Goal: Task Accomplishment & Management: Manage account settings

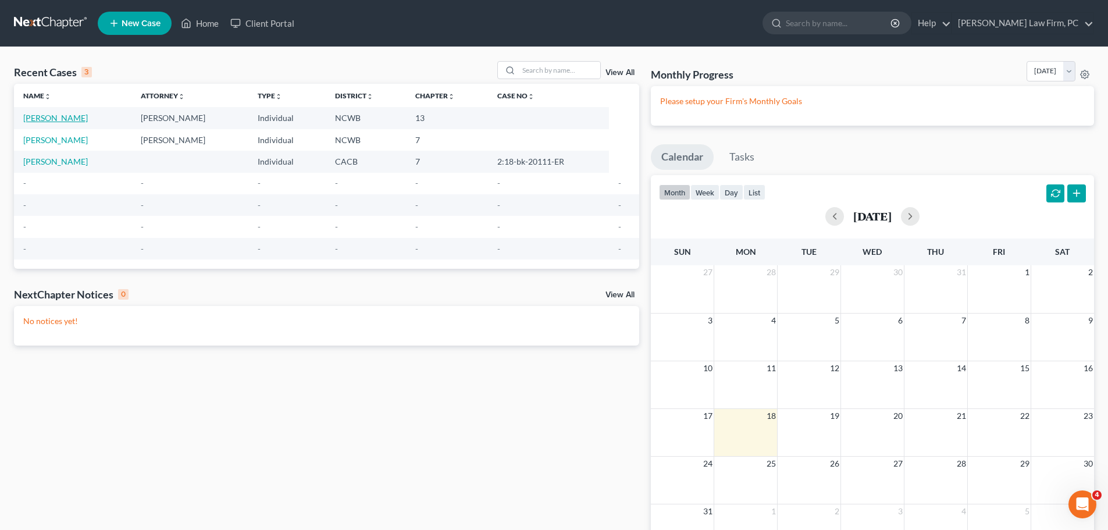
click at [76, 118] on link "[PERSON_NAME]" at bounding box center [55, 118] width 65 height 10
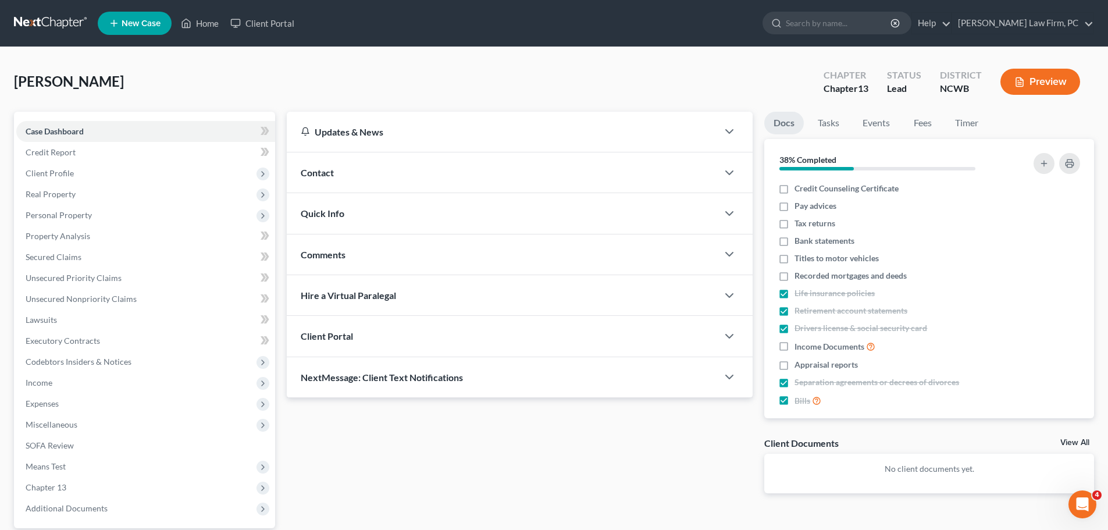
click at [435, 339] on div "Client Portal" at bounding box center [502, 336] width 431 height 40
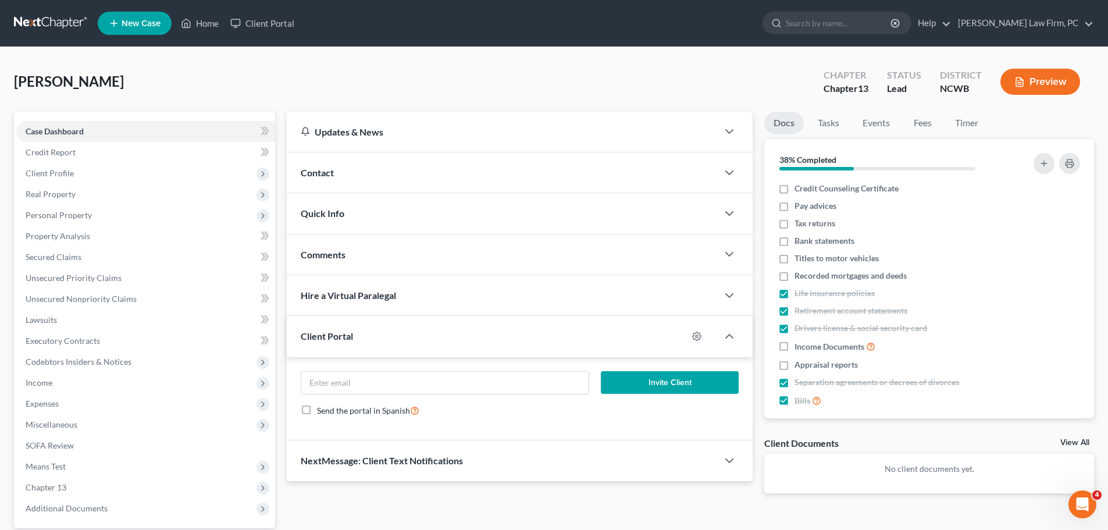
click at [442, 458] on span "NextMessage: Client Text Notifications" at bounding box center [382, 460] width 162 height 11
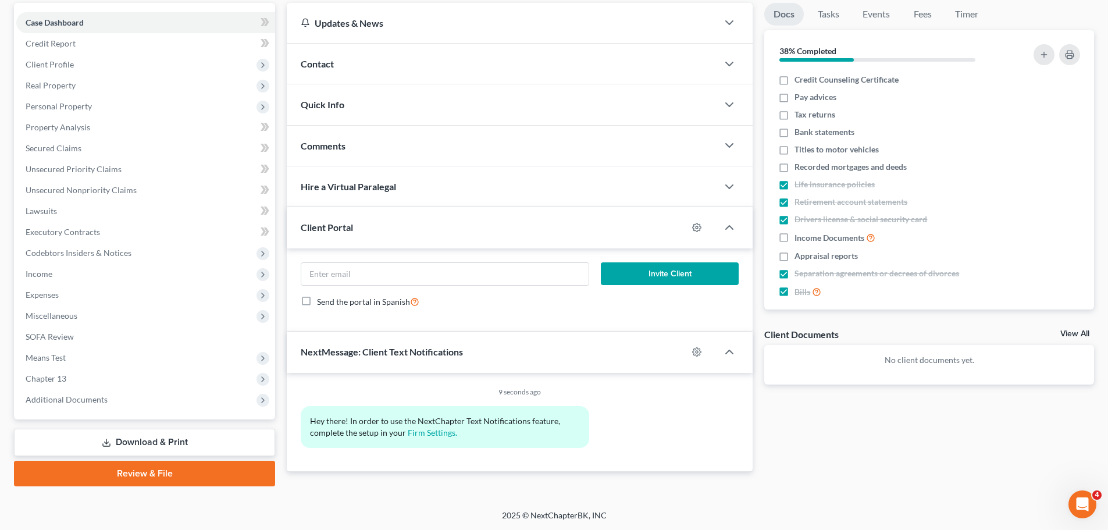
scroll to position [109, 0]
click at [433, 433] on link "Firm Settings." at bounding box center [432, 432] width 49 height 10
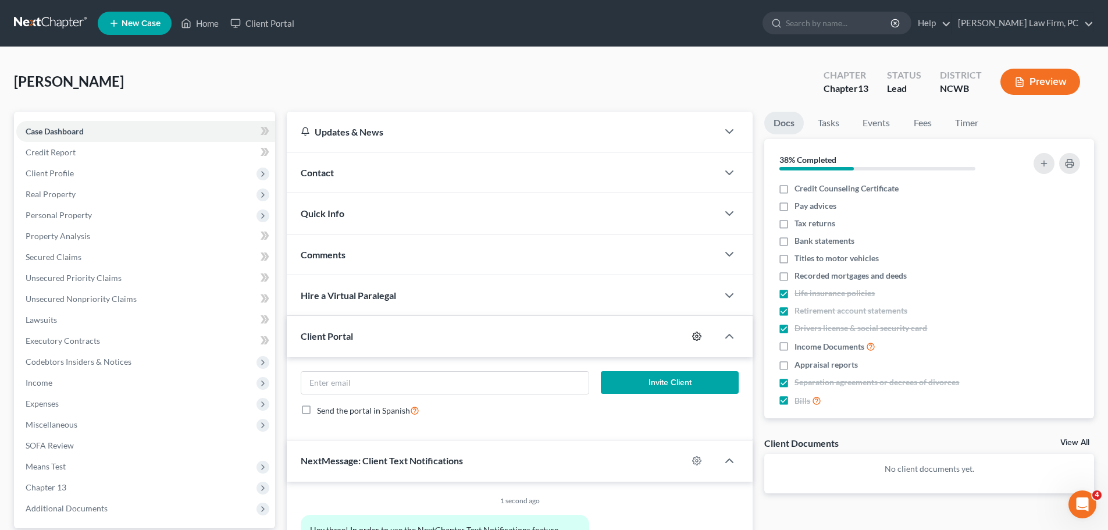
click at [697, 337] on icon "button" at bounding box center [696, 335] width 9 height 9
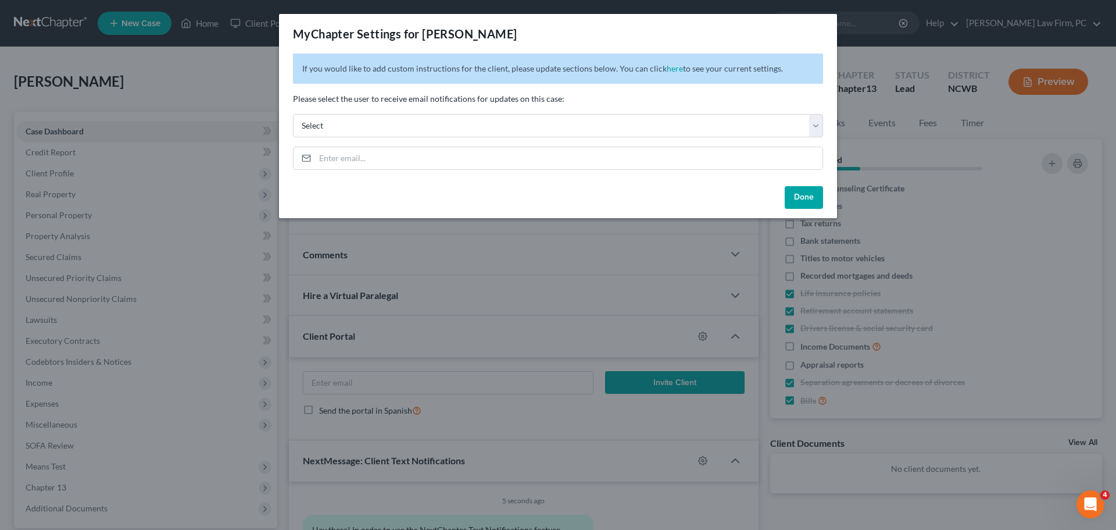
click at [803, 194] on button "Done" at bounding box center [804, 197] width 38 height 23
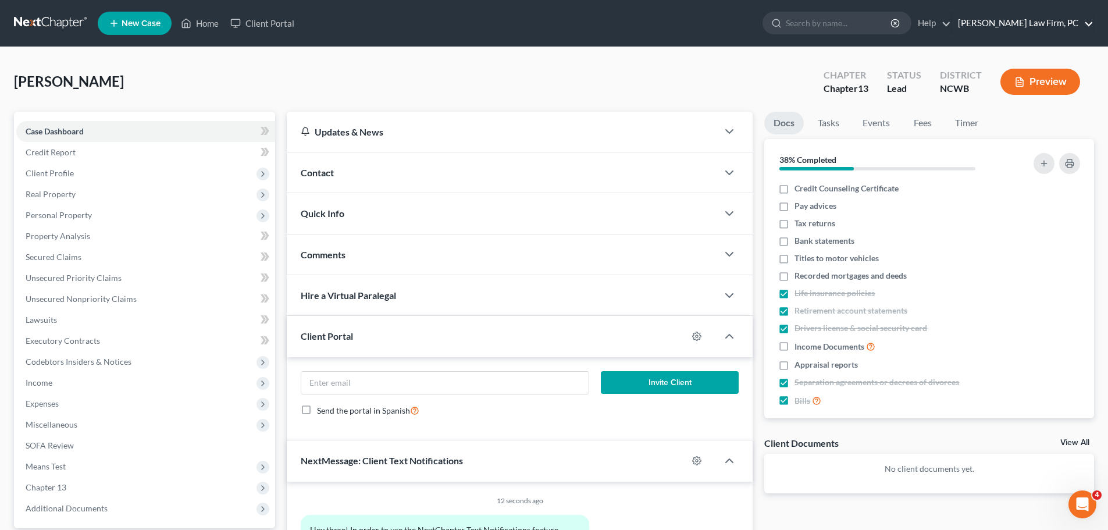
click at [1025, 22] on link "[PERSON_NAME] Law Firm, PC" at bounding box center [1022, 23] width 141 height 21
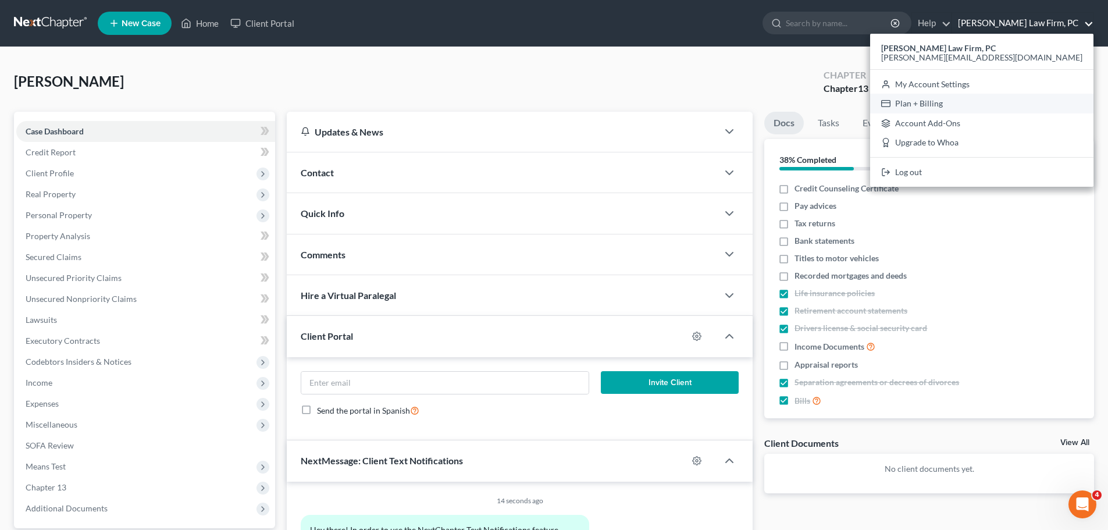
click at [1044, 103] on link "Plan + Billing" at bounding box center [981, 104] width 223 height 20
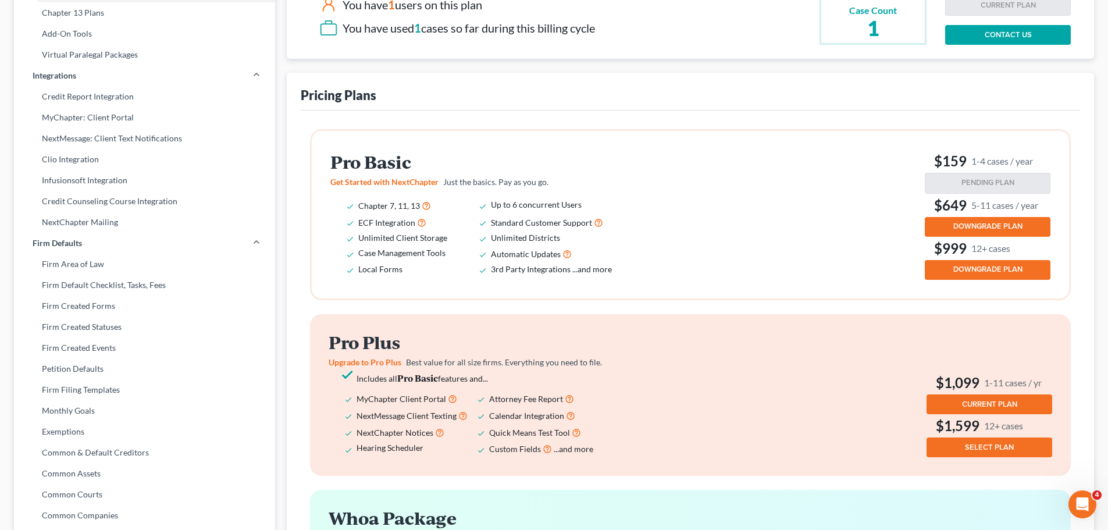
scroll to position [233, 0]
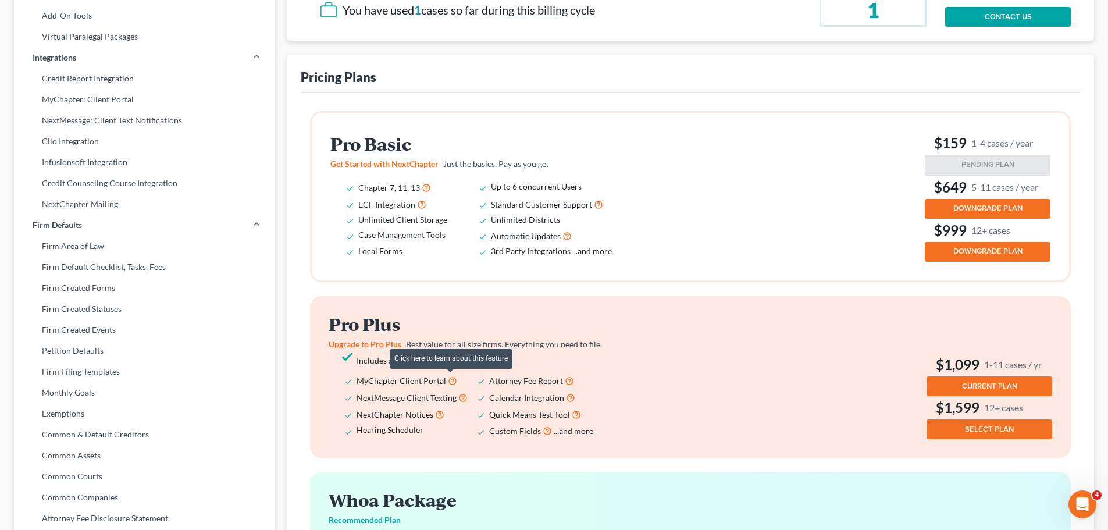
click at [448, 377] on icon at bounding box center [452, 379] width 9 height 11
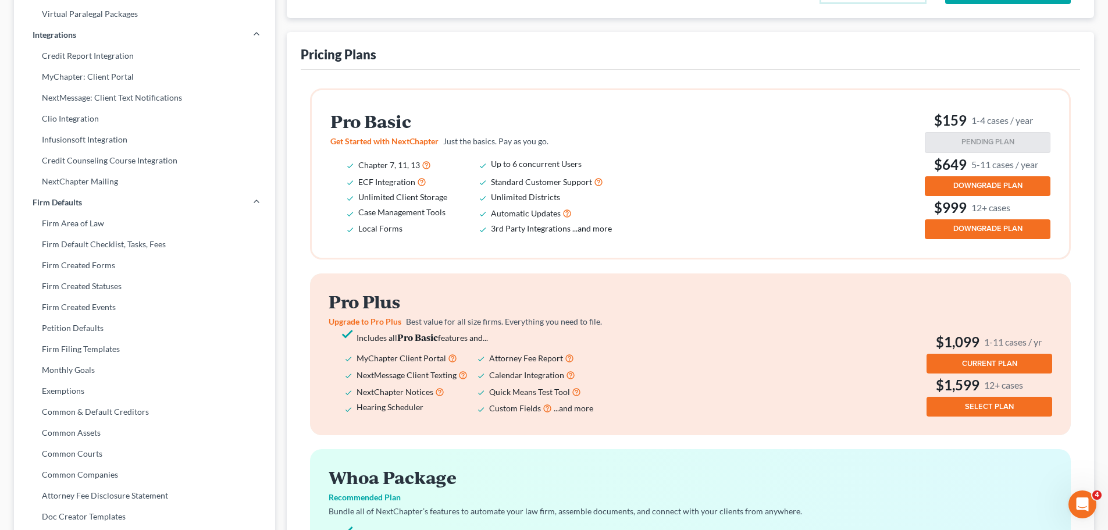
scroll to position [204, 0]
